Goal: Task Accomplishment & Management: Manage account settings

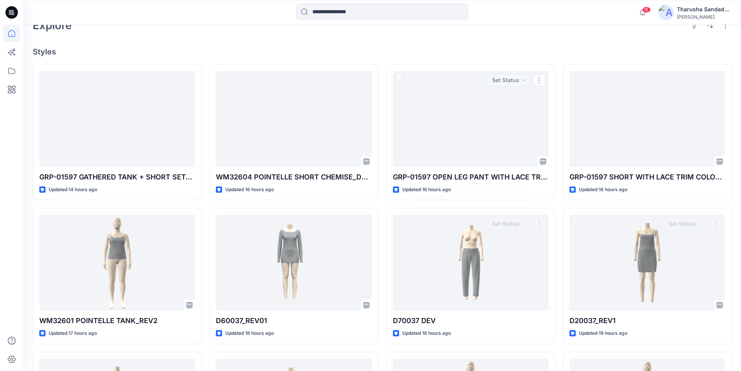
scroll to position [47, 0]
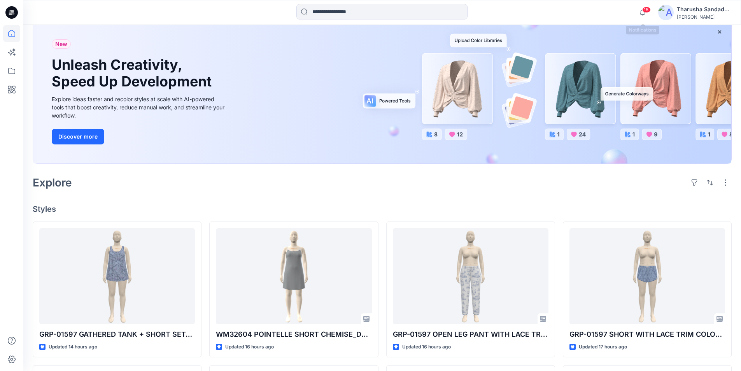
click at [646, 11] on span "15" at bounding box center [646, 10] width 9 height 6
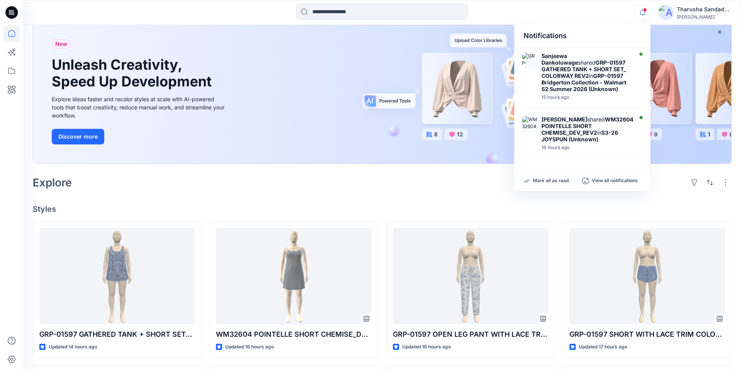
click at [544, 176] on div "Mark all as read View all notifications" at bounding box center [582, 180] width 136 height 19
click at [544, 178] on p "Mark all as read" at bounding box center [551, 180] width 36 height 7
click at [494, 14] on div at bounding box center [382, 12] width 359 height 17
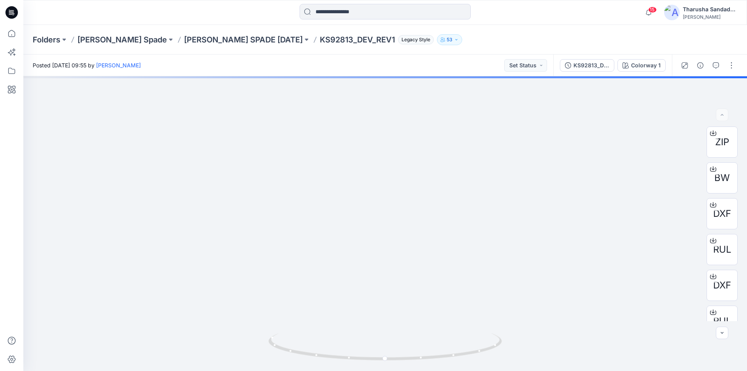
drag, startPoint x: 367, startPoint y: 226, endPoint x: 355, endPoint y: 373, distance: 147.2
drag, startPoint x: 380, startPoint y: 148, endPoint x: 380, endPoint y: 286, distance: 137.8
click at [382, 348] on div at bounding box center [385, 349] width 9 height 9
click at [383, 162] on div at bounding box center [385, 223] width 724 height 295
drag, startPoint x: 463, startPoint y: 347, endPoint x: 469, endPoint y: 352, distance: 7.5
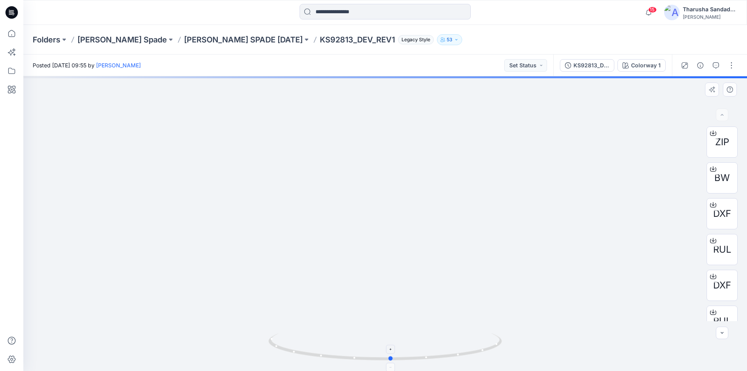
click at [469, 352] on icon at bounding box center [385, 347] width 235 height 29
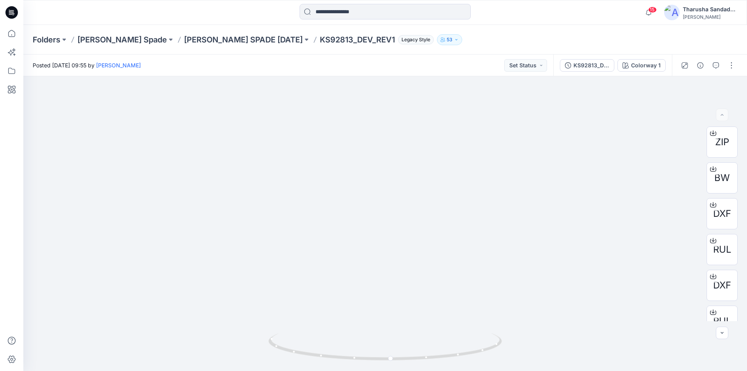
drag, startPoint x: 370, startPoint y: 270, endPoint x: 422, endPoint y: -8, distance: 282.5
drag, startPoint x: 415, startPoint y: 273, endPoint x: 361, endPoint y: 70, distance: 209.4
drag, startPoint x: 367, startPoint y: 276, endPoint x: 364, endPoint y: 158, distance: 117.6
drag, startPoint x: 293, startPoint y: 267, endPoint x: 270, endPoint y: -2, distance: 269.9
drag, startPoint x: 300, startPoint y: 272, endPoint x: 341, endPoint y: 15, distance: 260.1
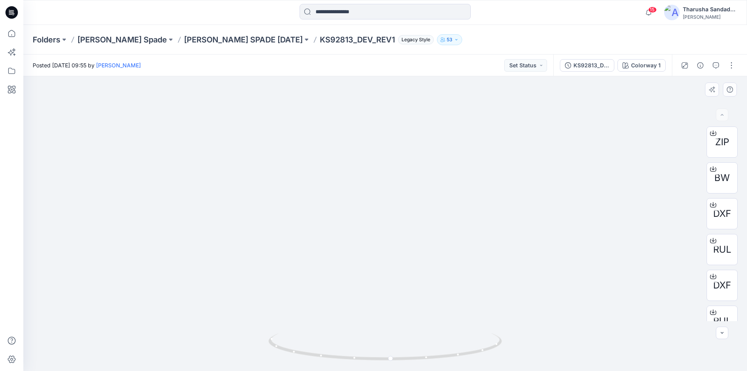
drag, startPoint x: 376, startPoint y: 256, endPoint x: 367, endPoint y: 190, distance: 67.0
drag, startPoint x: 370, startPoint y: 192, endPoint x: 368, endPoint y: 324, distance: 131.9
drag, startPoint x: 476, startPoint y: 353, endPoint x: 401, endPoint y: 340, distance: 75.8
click at [405, 360] on icon at bounding box center [385, 347] width 235 height 29
drag, startPoint x: 433, startPoint y: 358, endPoint x: 456, endPoint y: 352, distance: 24.5
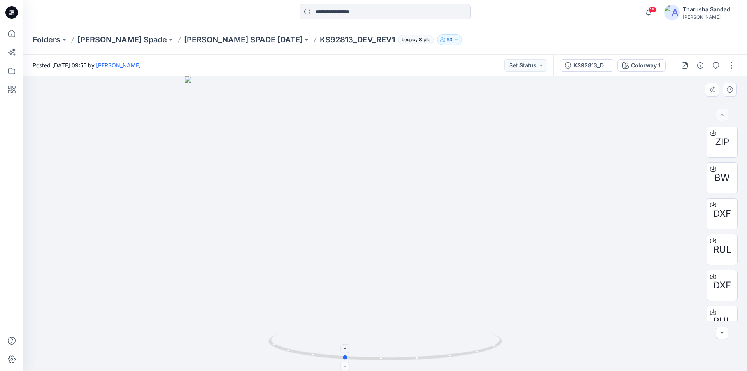
click at [456, 352] on icon at bounding box center [385, 347] width 235 height 29
drag, startPoint x: 472, startPoint y: 349, endPoint x: 398, endPoint y: 341, distance: 74.3
click at [398, 341] on icon at bounding box center [385, 347] width 235 height 29
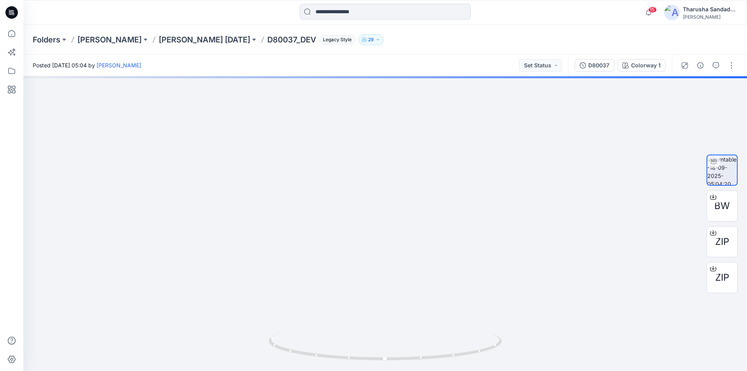
drag, startPoint x: 351, startPoint y: 222, endPoint x: 351, endPoint y: 386, distance: 163.8
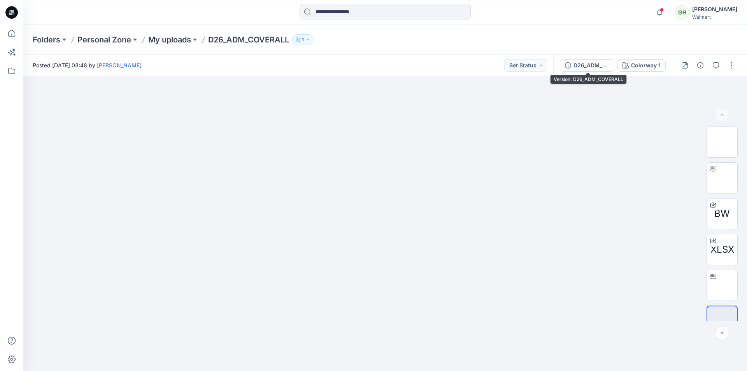
click at [597, 64] on div "D26_ADM_COVERALL" at bounding box center [592, 65] width 36 height 9
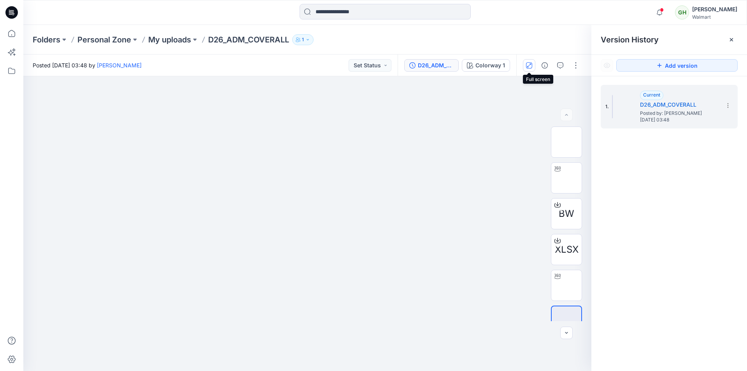
click at [530, 66] on icon "button" at bounding box center [529, 65] width 6 height 6
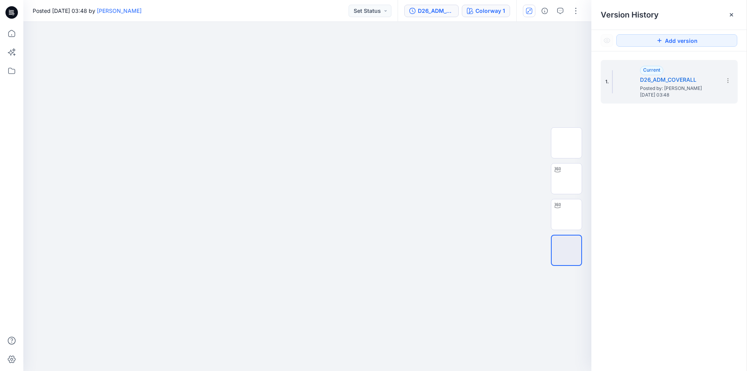
click at [482, 13] on div "Colorway 1" at bounding box center [491, 11] width 30 height 9
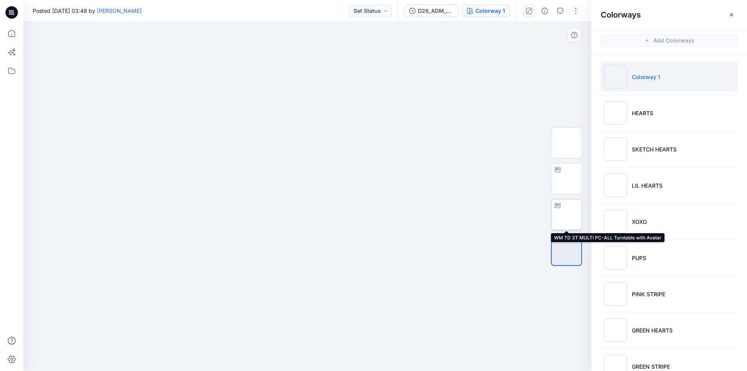
click at [567, 214] on img at bounding box center [567, 214] width 0 height 0
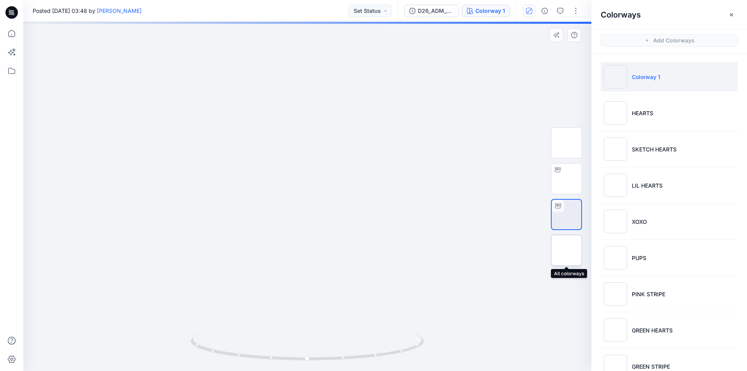
click at [567, 250] on img at bounding box center [567, 250] width 0 height 0
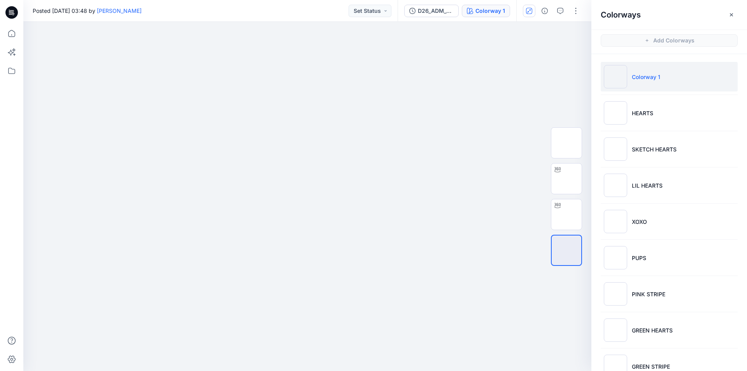
click at [277, 12] on div "Posted Friday, November 17, 2023 03:48 by Gayan Hettiarachchi Set Status" at bounding box center [210, 10] width 374 height 21
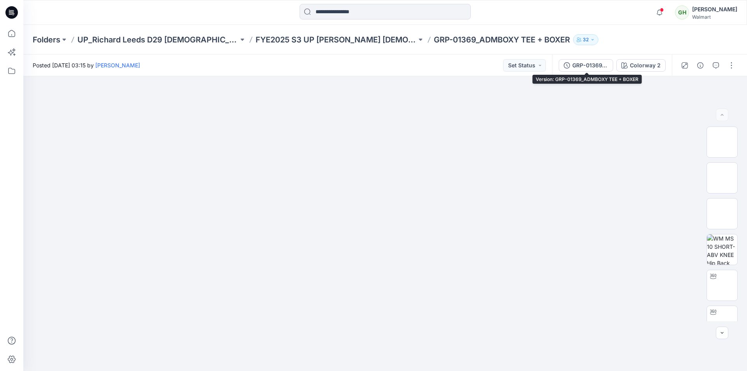
click at [590, 64] on div "GRP-01369_ADMBOXY TEE + BOXER" at bounding box center [590, 65] width 36 height 9
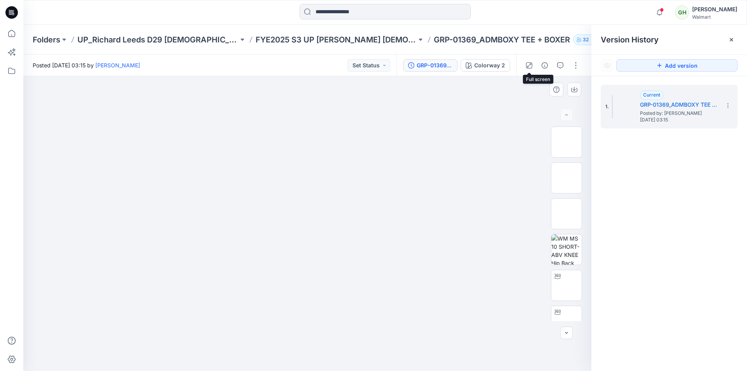
click at [529, 65] on icon "button" at bounding box center [529, 65] width 6 height 6
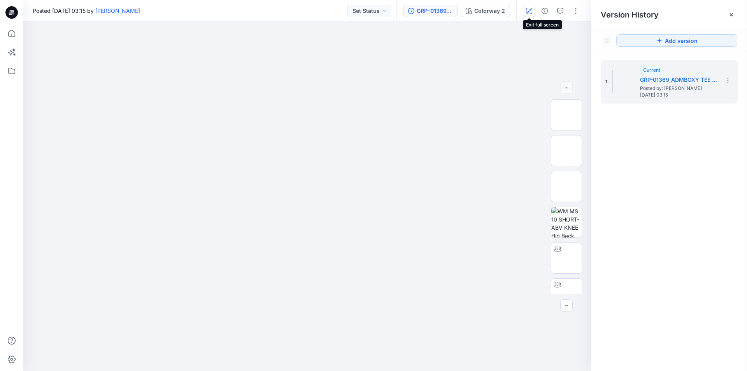
click at [528, 11] on icon "button" at bounding box center [529, 11] width 6 height 6
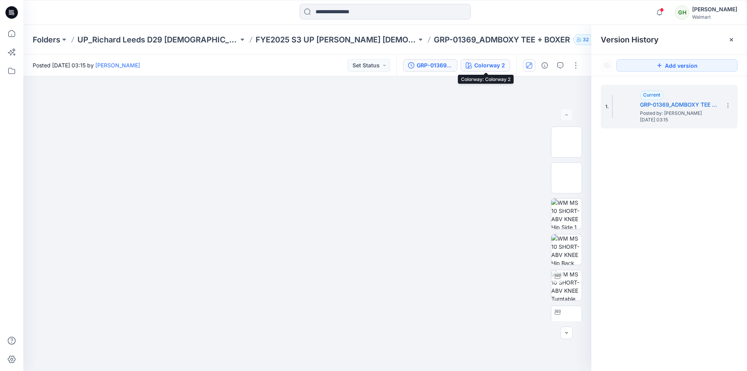
click at [482, 64] on div "Colorway 2" at bounding box center [489, 65] width 31 height 9
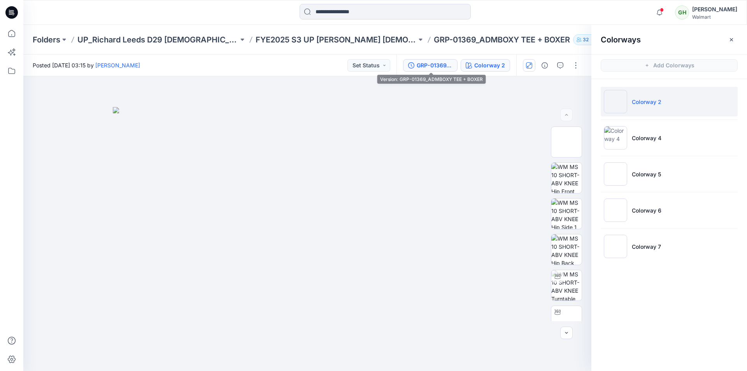
click at [437, 68] on div "GRP-01369_ADMBOXY TEE + BOXER" at bounding box center [435, 65] width 36 height 9
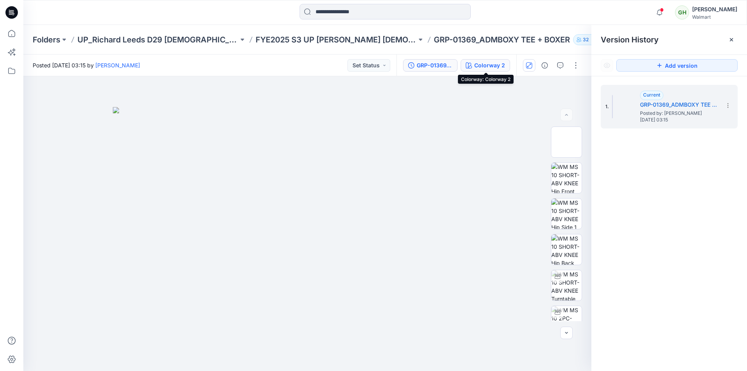
click at [490, 68] on div "Colorway 2" at bounding box center [489, 65] width 31 height 9
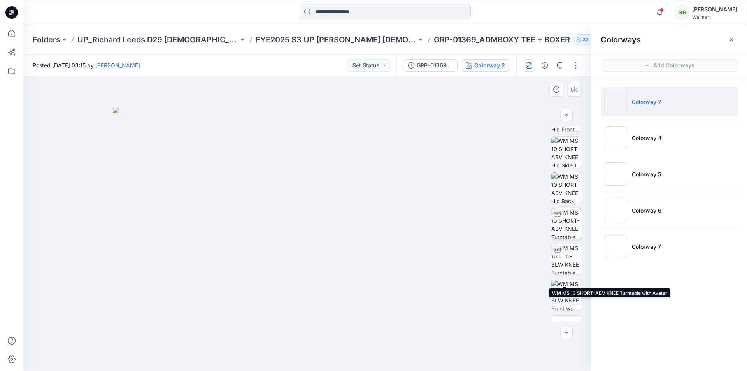
scroll to position [117, 0]
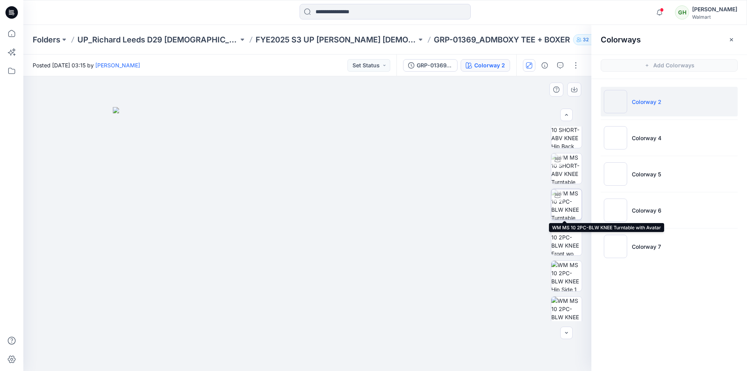
click at [565, 207] on img at bounding box center [566, 204] width 30 height 30
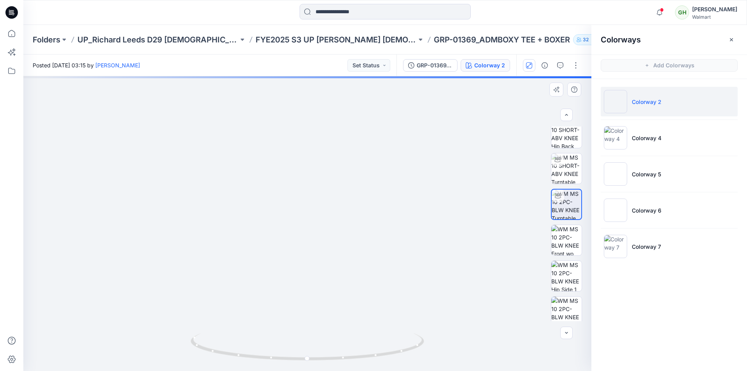
drag, startPoint x: 324, startPoint y: 144, endPoint x: 323, endPoint y: 261, distance: 117.1
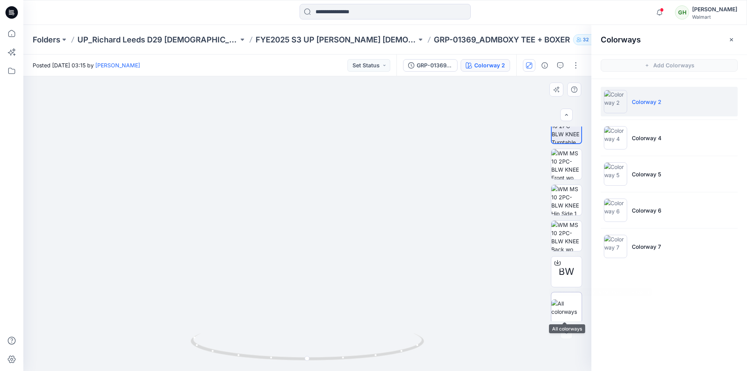
scroll to position [195, 0]
click at [572, 297] on img at bounding box center [566, 305] width 30 height 16
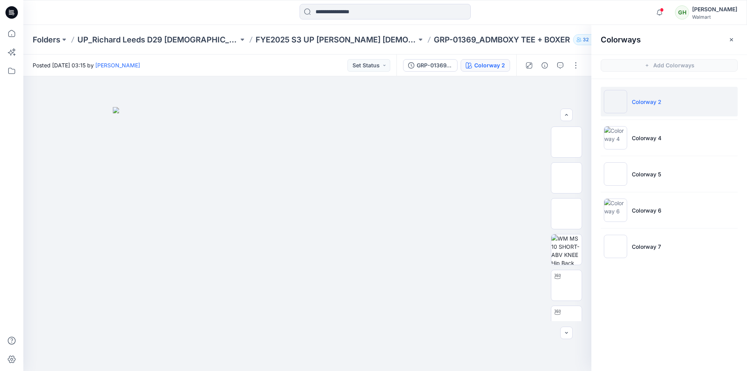
scroll to position [117, 0]
click at [540, 20] on div at bounding box center [385, 12] width 362 height 17
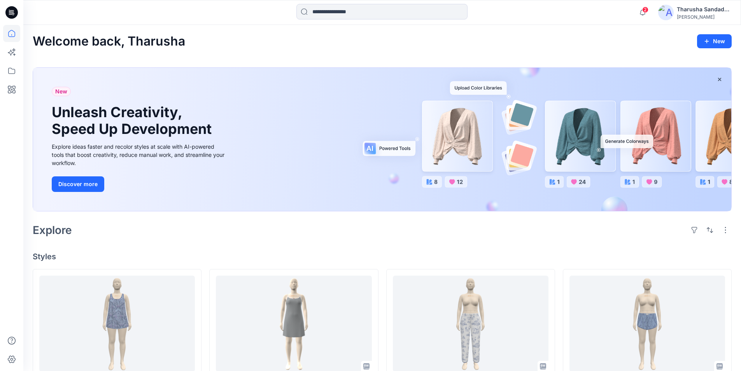
scroll to position [47, 0]
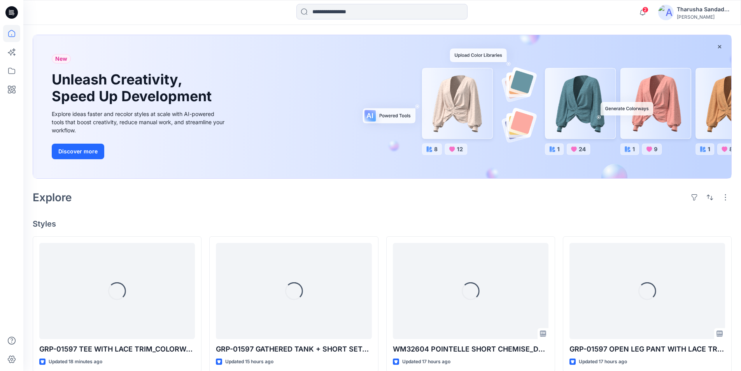
scroll to position [78, 0]
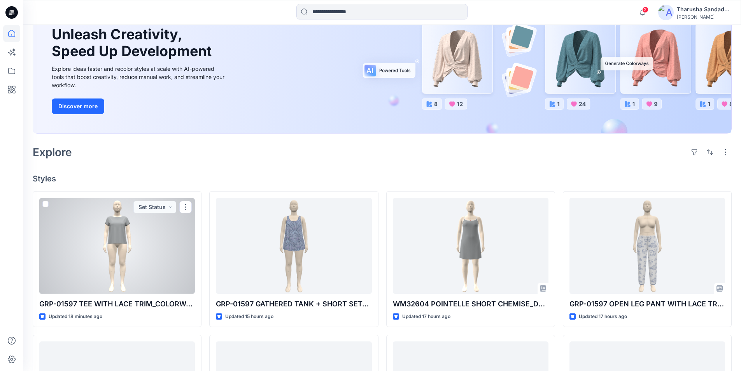
click at [78, 269] on div at bounding box center [117, 246] width 156 height 96
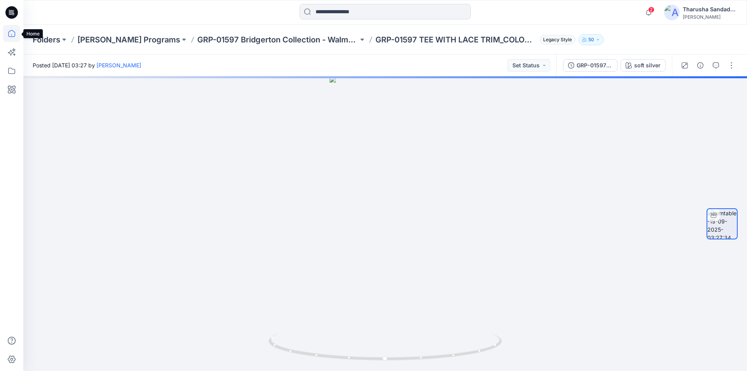
click at [10, 33] on icon at bounding box center [11, 33] width 17 height 17
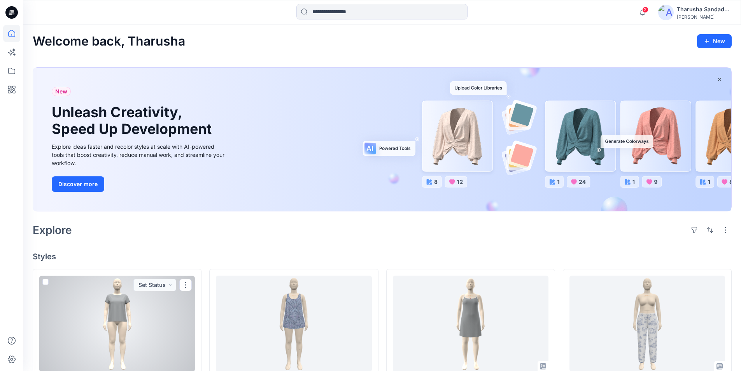
click at [120, 309] on div at bounding box center [117, 324] width 156 height 96
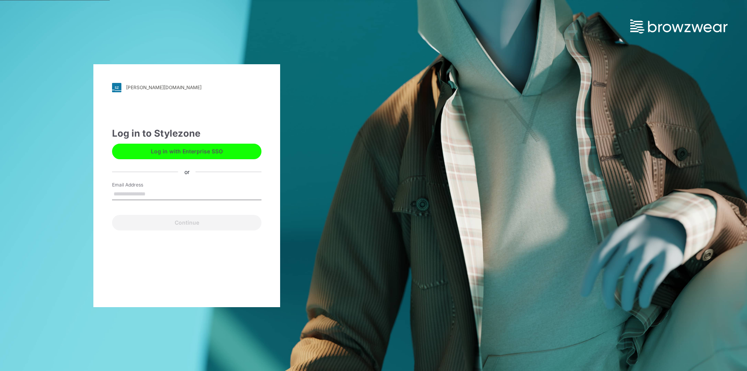
click at [126, 194] on input "Email Address" at bounding box center [186, 194] width 149 height 12
type input "**********"
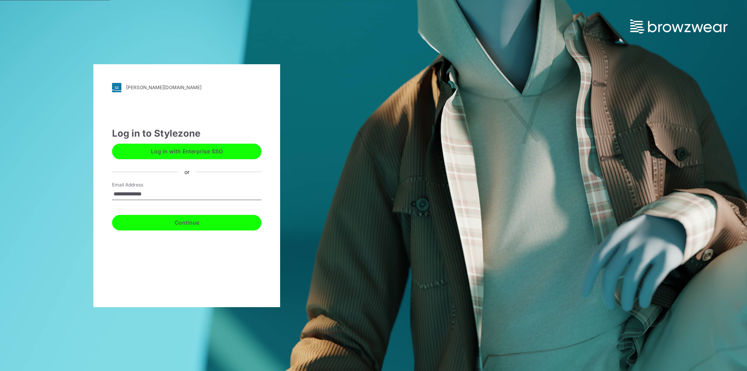
click at [175, 227] on button "Continue" at bounding box center [186, 223] width 149 height 16
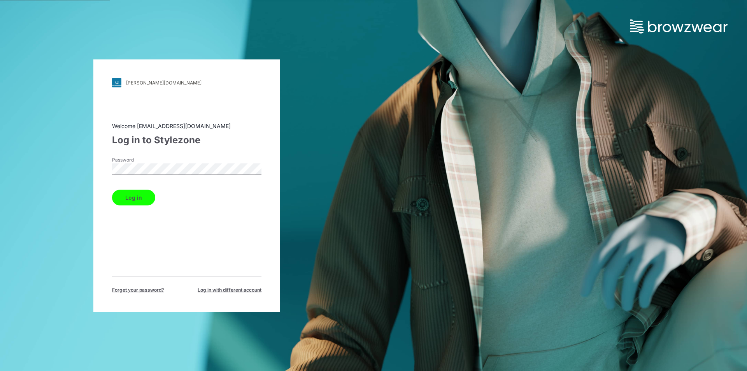
click at [139, 200] on button "Log in" at bounding box center [133, 198] width 43 height 16
click at [135, 195] on button "Log in" at bounding box center [133, 198] width 43 height 16
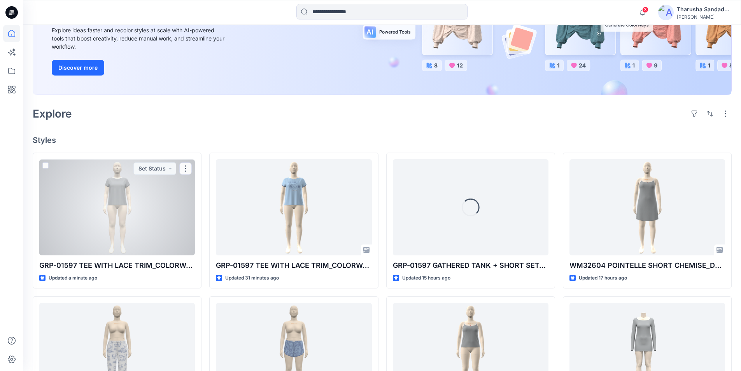
scroll to position [117, 0]
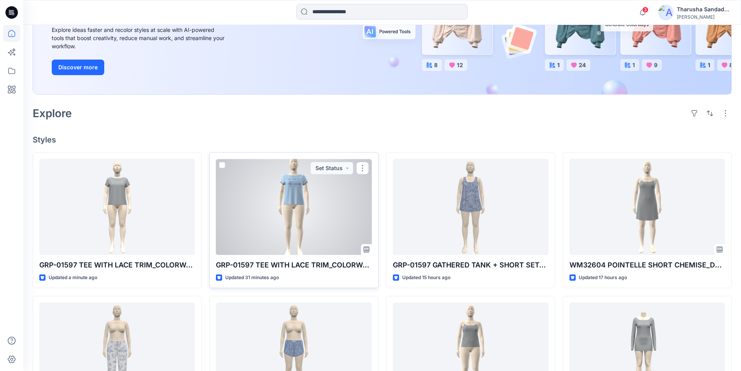
click at [285, 225] on div at bounding box center [294, 207] width 156 height 96
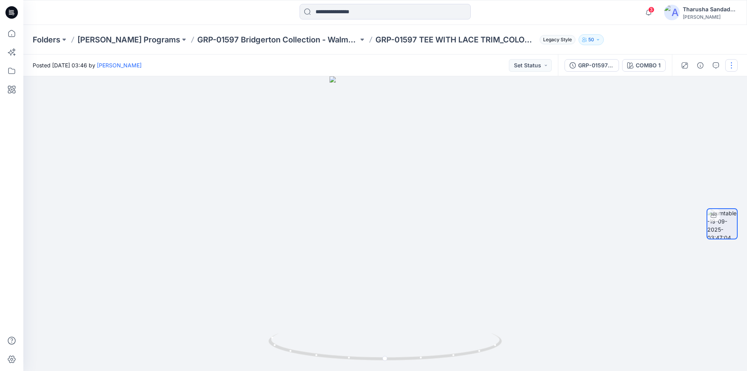
click at [731, 64] on button "button" at bounding box center [731, 65] width 12 height 12
click at [681, 107] on p "Edit" at bounding box center [682, 108] width 10 height 8
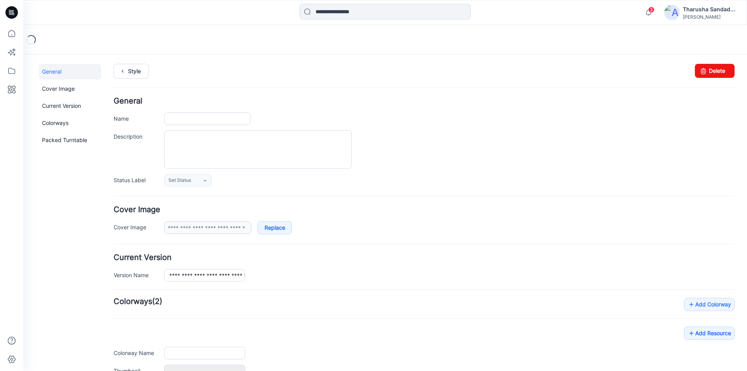
type input "**********"
type input "*******"
type input "**********"
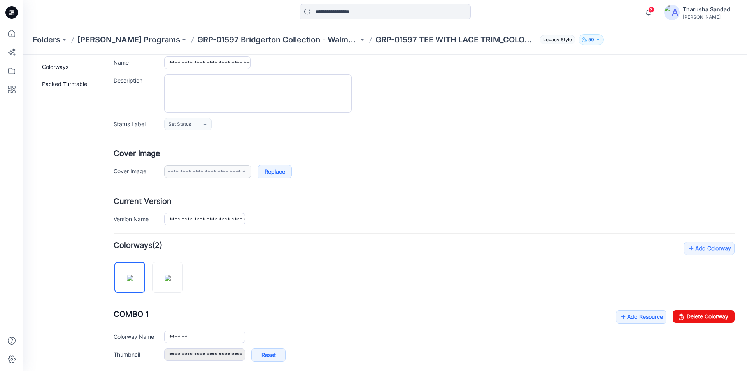
scroll to position [183, 0]
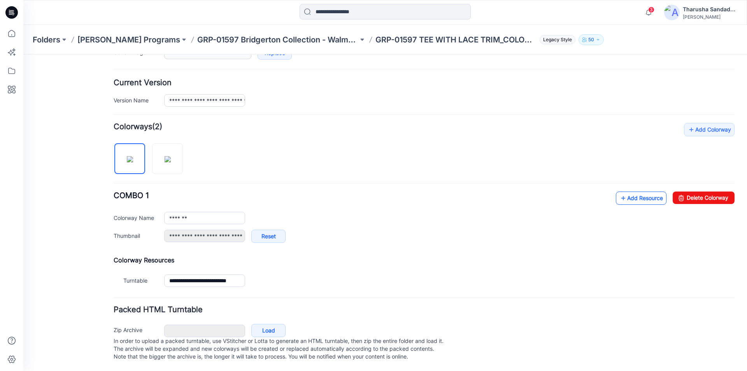
click at [639, 191] on link "Add Resource" at bounding box center [641, 197] width 51 height 13
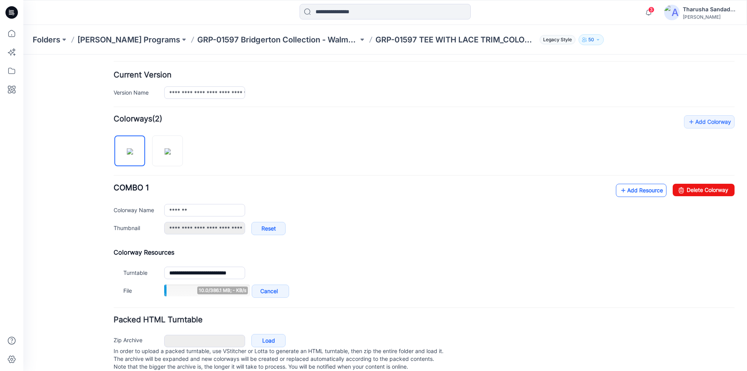
click at [618, 183] on div "Add Colorway Colorways (2) COMBO 1 Add Resource Delete Colorway Colorway Name *…" at bounding box center [424, 207] width 621 height 184
click at [623, 190] on link "Add Resource" at bounding box center [641, 190] width 51 height 13
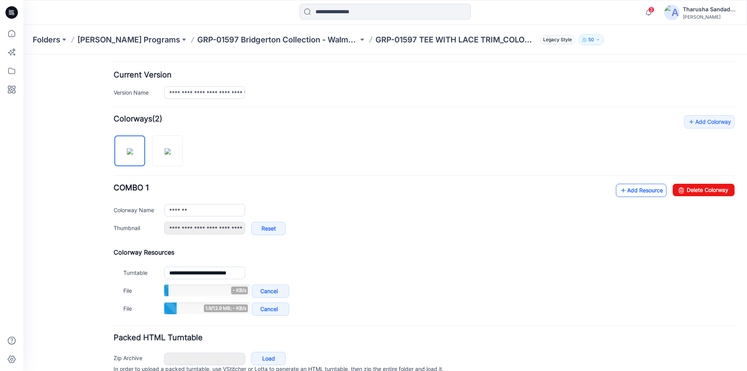
click at [628, 191] on link "Add Resource" at bounding box center [641, 190] width 51 height 13
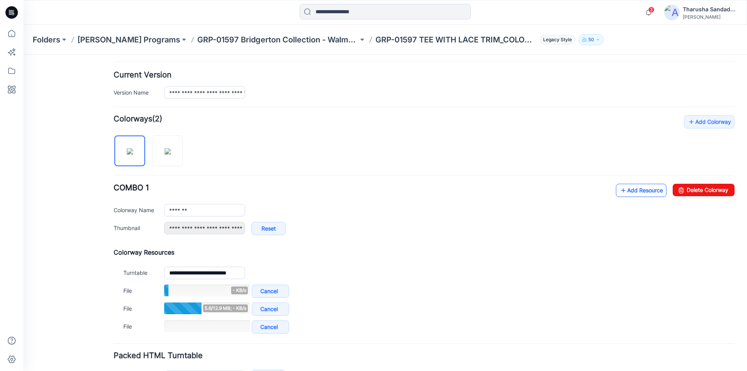
click at [640, 189] on link "Add Resource" at bounding box center [641, 190] width 51 height 13
click at [622, 190] on link "Add Resource" at bounding box center [641, 190] width 51 height 13
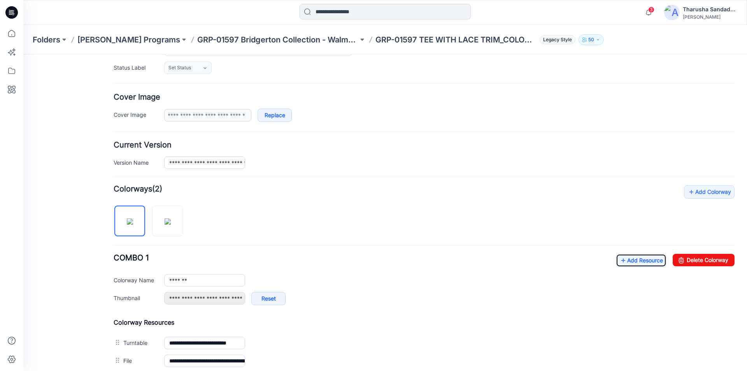
scroll to position [0, 0]
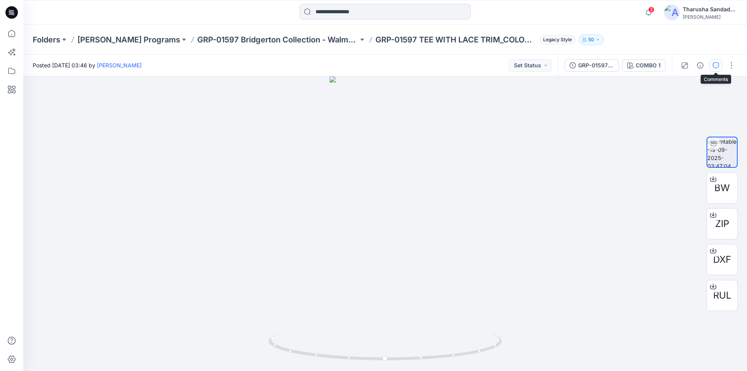
click at [714, 66] on icon "button" at bounding box center [716, 65] width 6 height 6
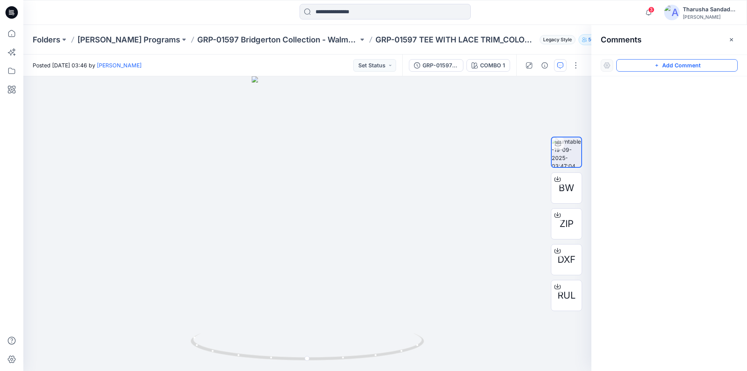
click at [658, 65] on icon "button" at bounding box center [656, 65] width 3 height 3
click at [325, 194] on div "1" at bounding box center [307, 223] width 568 height 295
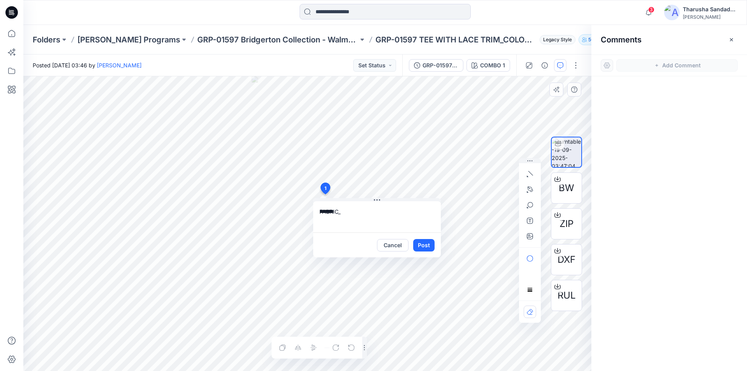
click at [350, 210] on textarea "*******" at bounding box center [377, 216] width 128 height 31
paste textarea "*****"
click at [374, 210] on textarea "**********" at bounding box center [377, 216] width 128 height 31
paste textarea "**********"
type textarea "**********"
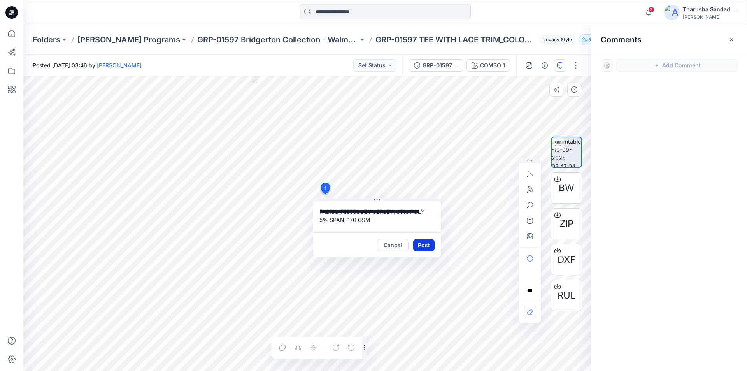
click at [426, 245] on button "Post" at bounding box center [423, 245] width 21 height 12
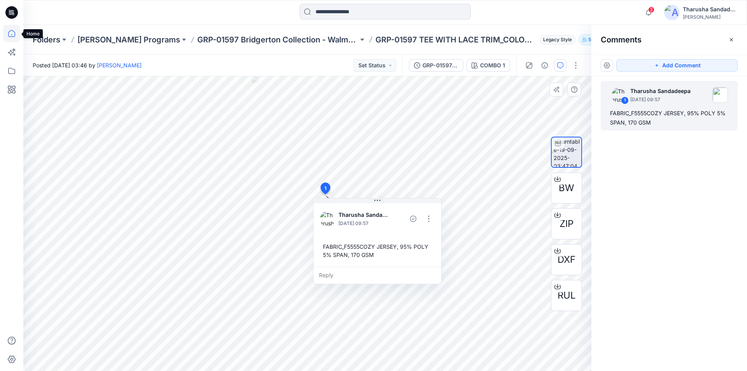
click at [10, 32] on icon at bounding box center [11, 33] width 17 height 17
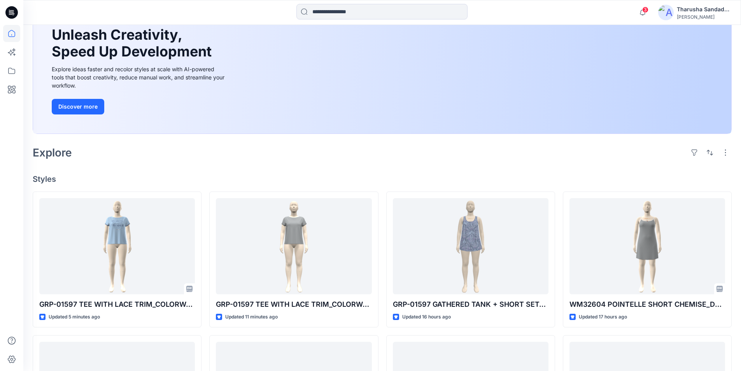
scroll to position [78, 0]
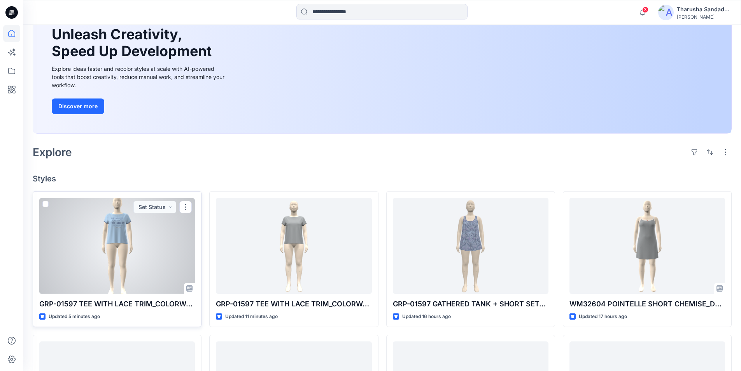
click at [109, 256] on div at bounding box center [117, 246] width 156 height 96
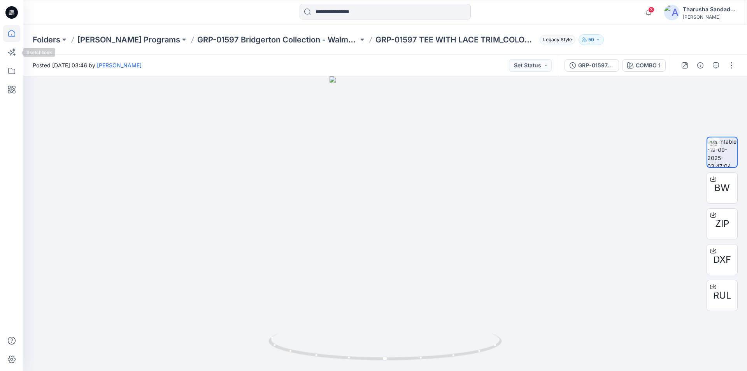
click at [7, 38] on icon at bounding box center [11, 33] width 17 height 17
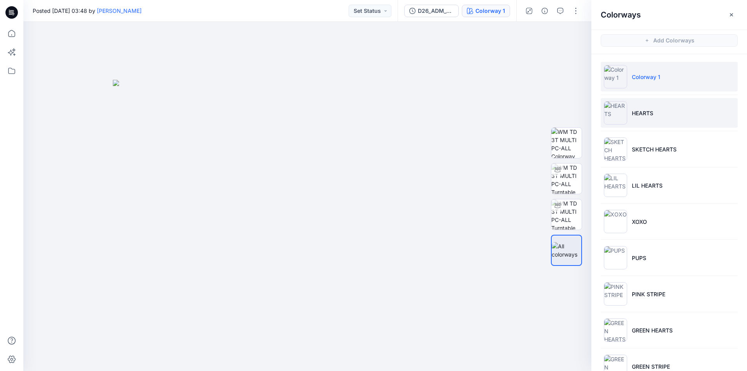
click at [618, 111] on img at bounding box center [615, 112] width 23 height 23
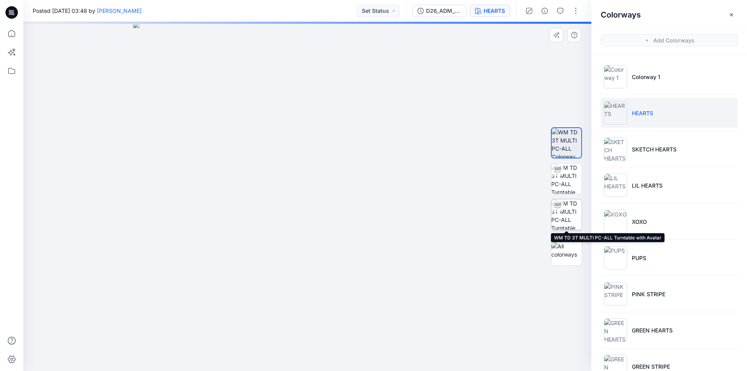
click at [563, 215] on img at bounding box center [566, 214] width 30 height 30
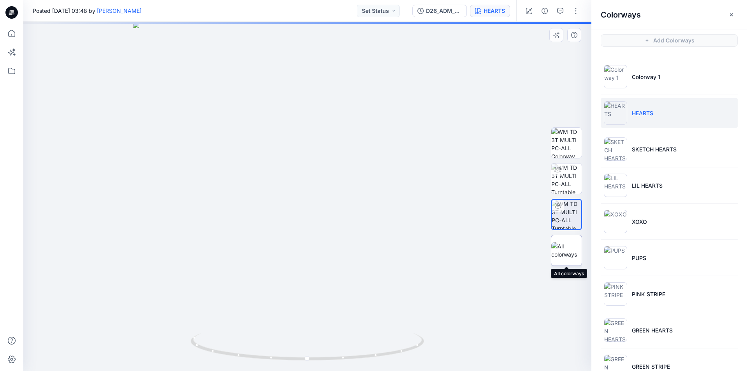
click at [566, 247] on img at bounding box center [566, 250] width 30 height 16
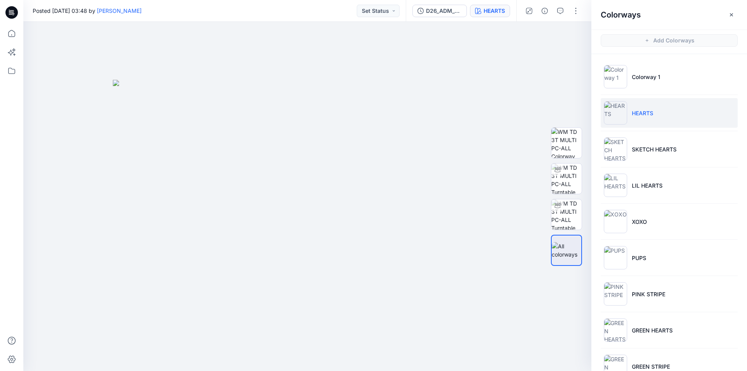
click at [243, 9] on div "Posted Friday, November 17, 2023 03:48 by Gayan Hettiarachchi Set Status" at bounding box center [214, 10] width 383 height 21
click at [253, 20] on div "Posted Friday, November 17, 2023 03:48 by Gayan Hettiarachchi Set Status" at bounding box center [214, 10] width 383 height 21
click at [311, 8] on div "Posted Friday, November 17, 2023 03:48 by Gayan Hettiarachchi Set Status" at bounding box center [214, 10] width 383 height 21
click at [314, 14] on div "Posted Friday, November 17, 2023 03:48 by Gayan Hettiarachchi Set Status" at bounding box center [214, 10] width 383 height 21
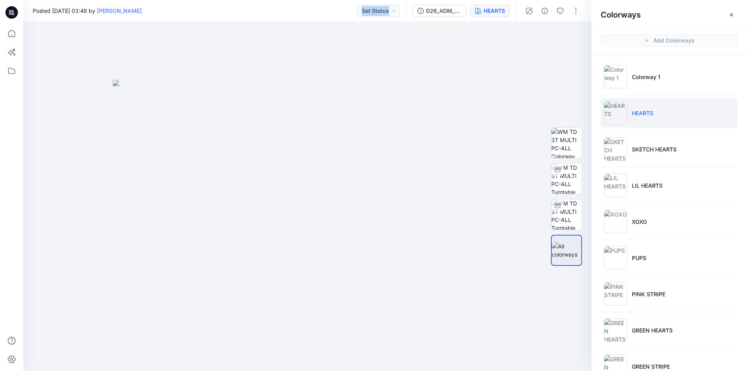
click at [314, 14] on div "Posted Friday, November 17, 2023 03:48 by Gayan Hettiarachchi Set Status" at bounding box center [214, 10] width 383 height 21
click at [317, 23] on div "Posted Friday, November 17, 2023 03:48 by Gayan Hettiarachchi Set Status D26_AD…" at bounding box center [385, 185] width 724 height 371
click at [317, 20] on div "Posted Friday, November 17, 2023 03:48 by Gayan Hettiarachchi Set Status" at bounding box center [214, 10] width 383 height 21
click at [290, 17] on div "Posted Friday, November 17, 2023 03:48 by Gayan Hettiarachchi Set Status" at bounding box center [214, 10] width 383 height 21
click at [279, 16] on div "Posted Friday, November 17, 2023 03:48 by Gayan Hettiarachchi Set Status" at bounding box center [214, 10] width 383 height 21
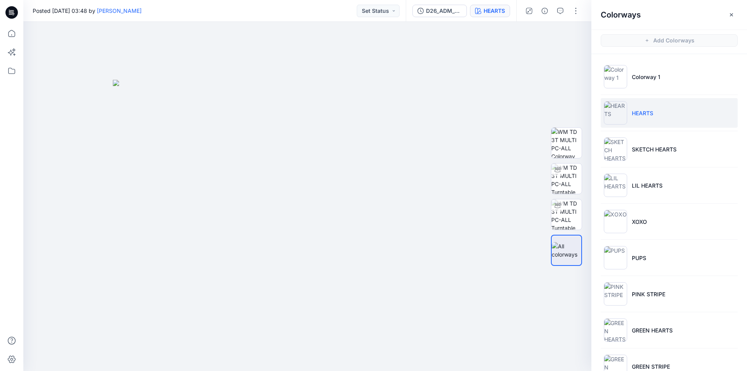
click at [279, 16] on div "Posted Friday, November 17, 2023 03:48 by Gayan Hettiarachchi Set Status" at bounding box center [214, 10] width 383 height 21
click at [324, 9] on div "Posted Friday, November 17, 2023 03:48 by Gayan Hettiarachchi Set Status" at bounding box center [214, 10] width 383 height 21
click at [305, 10] on div "Posted Friday, November 17, 2023 03:48 by Gayan Hettiarachchi Set Status" at bounding box center [214, 10] width 383 height 21
click at [281, 9] on div "Posted Friday, November 17, 2023 03:48 by Gayan Hettiarachchi Set Status" at bounding box center [214, 10] width 383 height 21
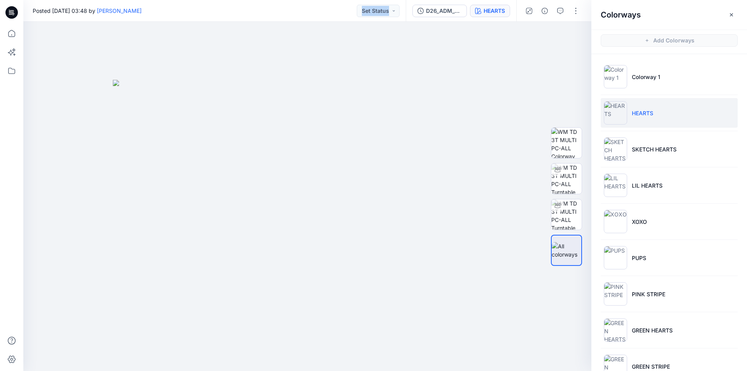
click at [281, 9] on div "Posted Friday, November 17, 2023 03:48 by Gayan Hettiarachchi Set Status" at bounding box center [214, 10] width 383 height 21
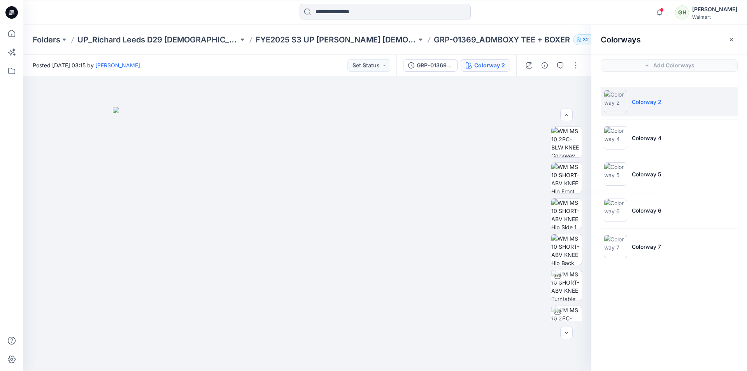
scroll to position [117, 0]
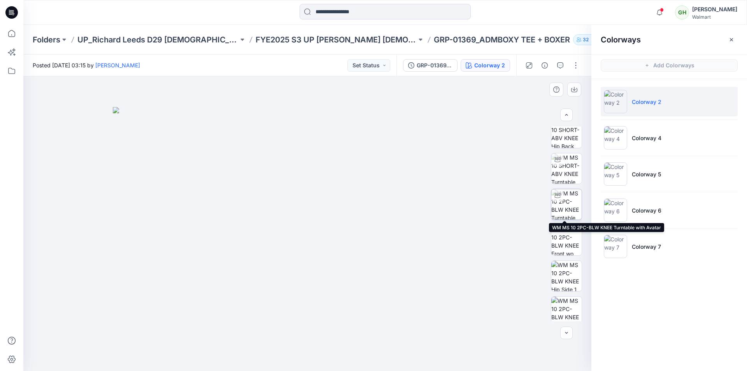
click at [558, 200] on div at bounding box center [557, 195] width 12 height 12
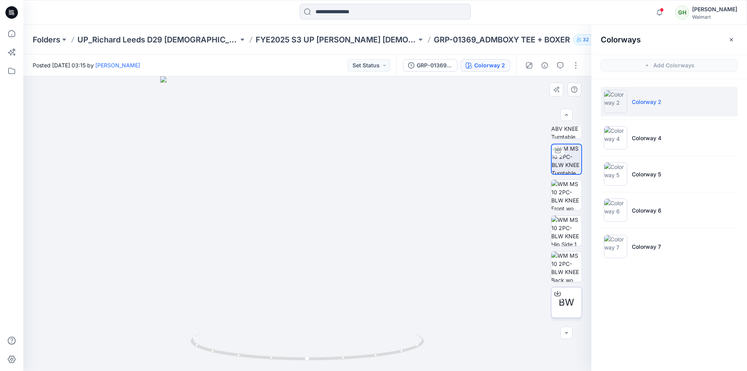
scroll to position [195, 0]
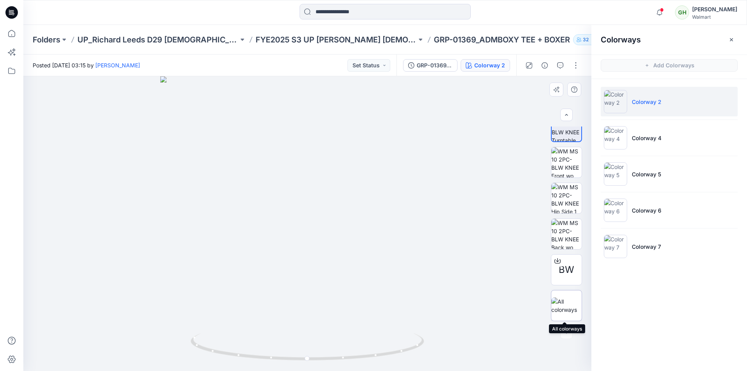
click at [563, 304] on img at bounding box center [566, 305] width 30 height 16
click at [548, 16] on div at bounding box center [385, 12] width 362 height 17
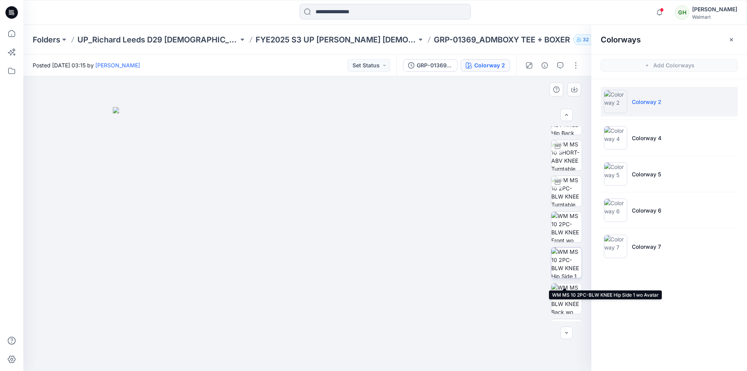
scroll to position [117, 0]
click at [555, 21] on div "Notifications [PERSON_NAME] has updated D33_ADM_SSLV COAT SET with GKLTS0050_GK…" at bounding box center [385, 12] width 724 height 25
click at [721, 308] on div "Colorways Add Colorways Colorway 2 Colorway 4 Colorway 5 Colorway 6 Colorway 7" at bounding box center [669, 198] width 156 height 346
click at [506, 25] on div "Notifications [PERSON_NAME] has updated D33_ADM_SSLV COAT SET with GKLTS0050_GK…" at bounding box center [385, 12] width 724 height 25
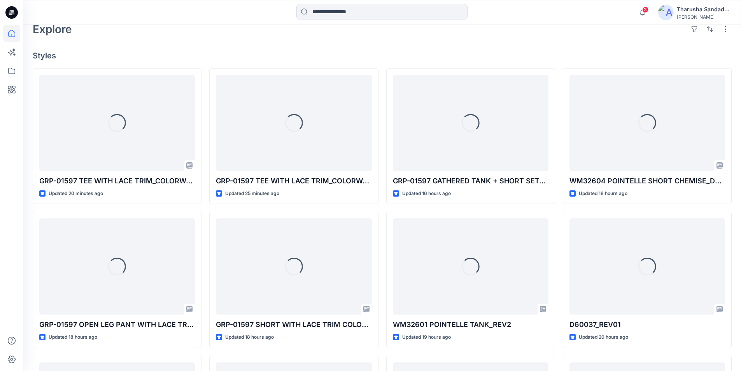
scroll to position [156, 0]
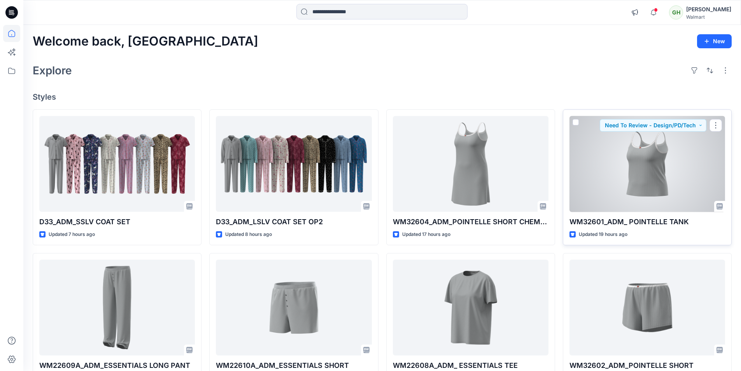
click at [647, 186] on div at bounding box center [648, 164] width 156 height 96
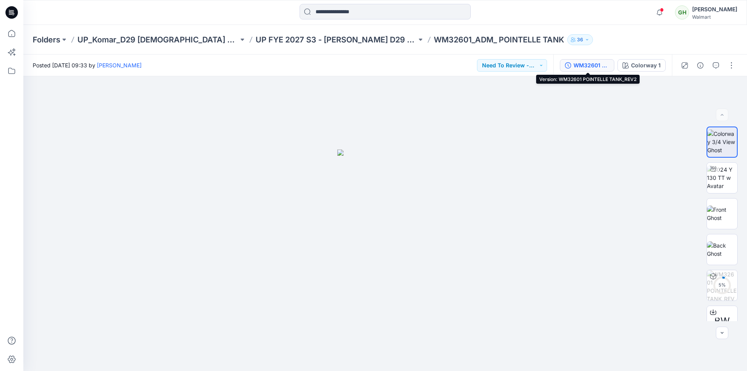
click at [590, 65] on div "WM32601 POINTELLE TANK_REV2" at bounding box center [592, 65] width 36 height 9
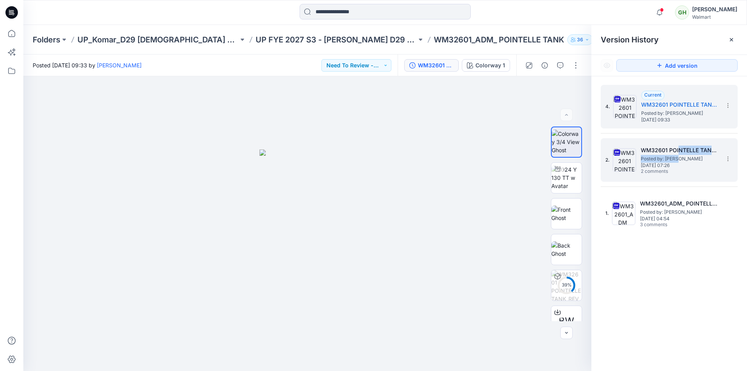
click at [680, 154] on div "WM32601 POINTELLE TANK_REV1 Posted by: Gayan Hettiarachchi Thursday, September …" at bounding box center [680, 160] width 78 height 29
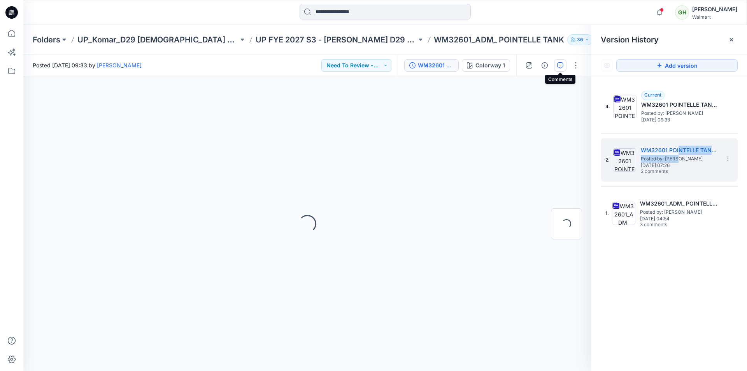
click at [562, 69] on button "button" at bounding box center [560, 65] width 12 height 12
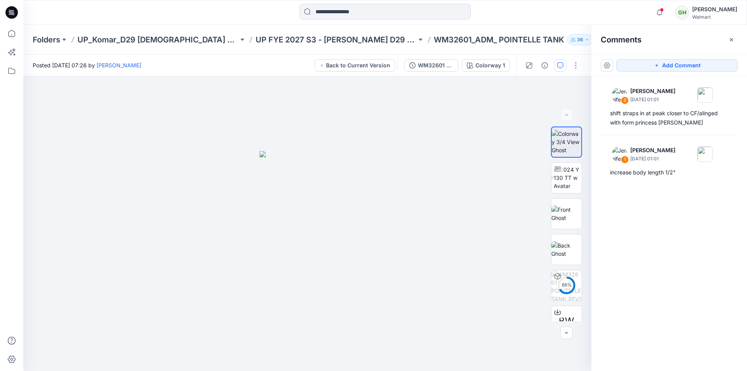
click at [16, 10] on icon at bounding box center [11, 12] width 12 height 12
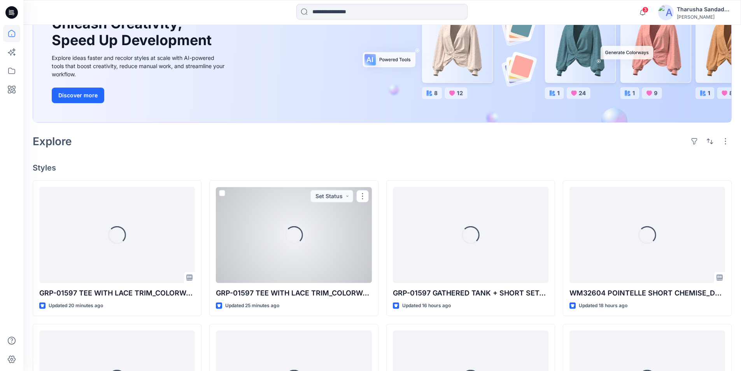
scroll to position [132, 0]
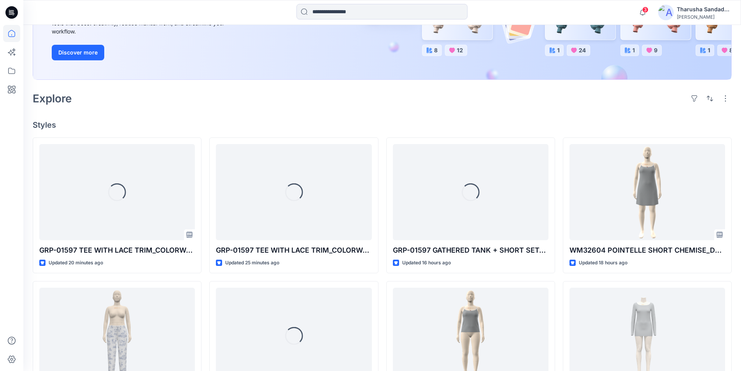
click at [275, 112] on div "Welcome back, Tharusha New New Unleash Creativity, Speed Up Development Explore…" at bounding box center [382, 245] width 718 height 705
